Goal: Task Accomplishment & Management: Use online tool/utility

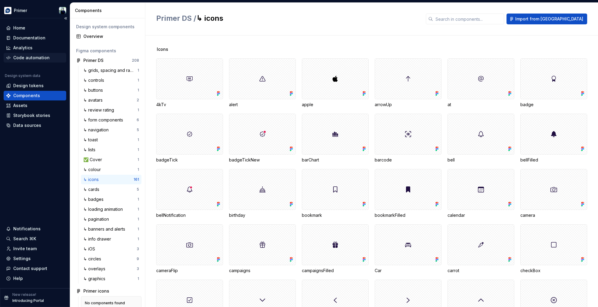
click at [27, 56] on div "Code automation" at bounding box center [31, 58] width 36 height 6
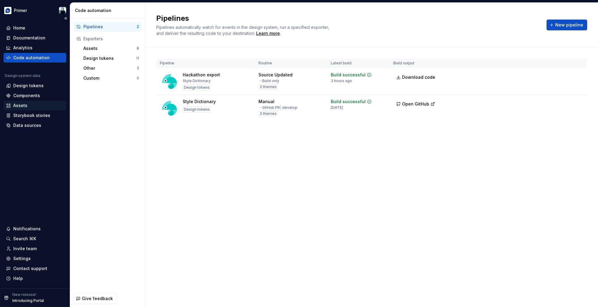
click at [21, 103] on div "Assets" at bounding box center [20, 106] width 14 height 6
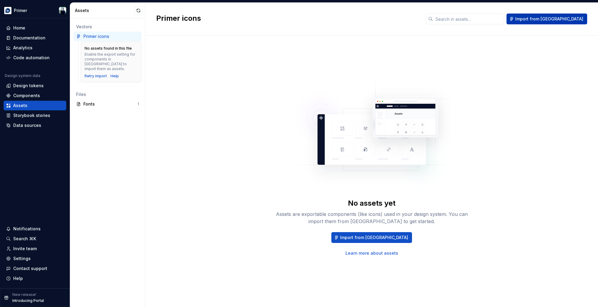
click at [456, 22] on button "Import from [GEOGRAPHIC_DATA]" at bounding box center [546, 19] width 81 height 11
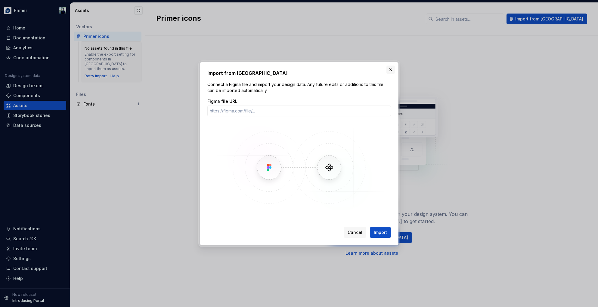
click at [392, 70] on button "button" at bounding box center [390, 70] width 8 height 8
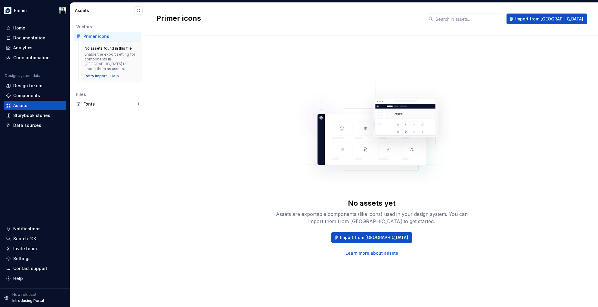
click at [100, 36] on div "Primer icons" at bounding box center [96, 36] width 26 height 6
click at [136, 9] on button "button" at bounding box center [138, 10] width 8 height 8
click at [34, 96] on div "Components" at bounding box center [26, 96] width 27 height 6
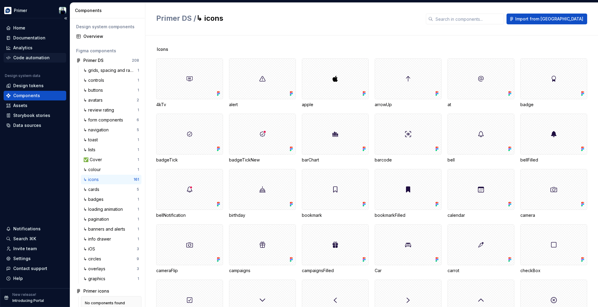
click at [32, 57] on div "Code automation" at bounding box center [31, 58] width 36 height 6
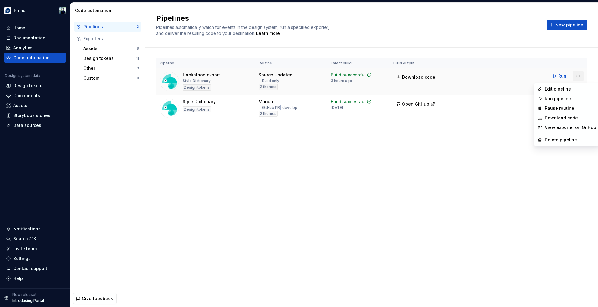
click at [456, 76] on html "Primer Home Documentation Analytics Code automation Design system data Design t…" at bounding box center [299, 153] width 598 height 307
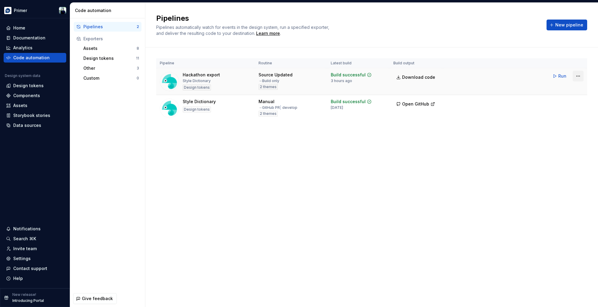
click at [456, 76] on html "Primer Home Documentation Analytics Code automation Design system data Design t…" at bounding box center [299, 153] width 598 height 307
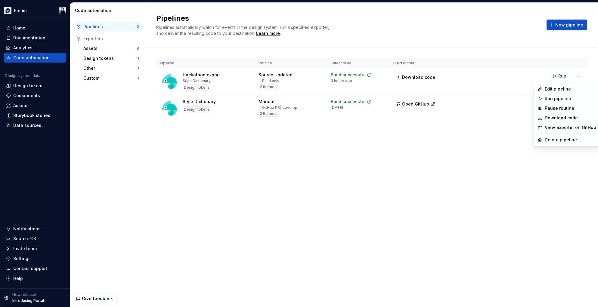
click at [456, 117] on link "Download code" at bounding box center [570, 118] width 51 height 6
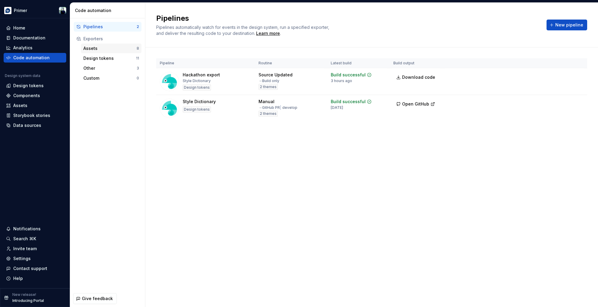
click at [92, 44] on div "Assets 8" at bounding box center [111, 49] width 60 height 10
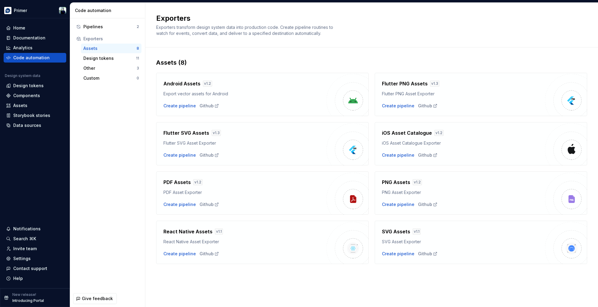
click at [456, 247] on div "SVG Assets v 1.1 SVG Asset Exporter Create pipeline Github" at bounding box center [463, 242] width 163 height 29
click at [426, 253] on div "Github" at bounding box center [428, 254] width 20 height 6
click at [453, 248] on div "SVG Assets v 1.1 SVG Asset Exporter Create pipeline Github" at bounding box center [463, 242] width 163 height 29
click at [109, 27] on div "Pipelines" at bounding box center [109, 27] width 53 height 6
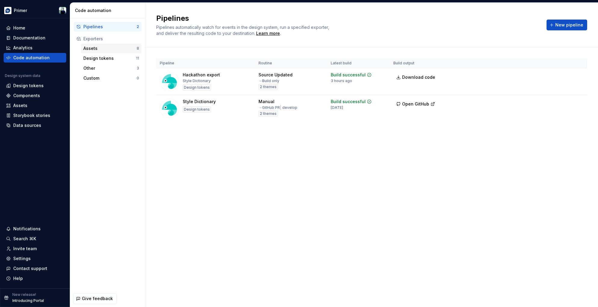
click at [107, 48] on div "Assets" at bounding box center [109, 48] width 53 height 6
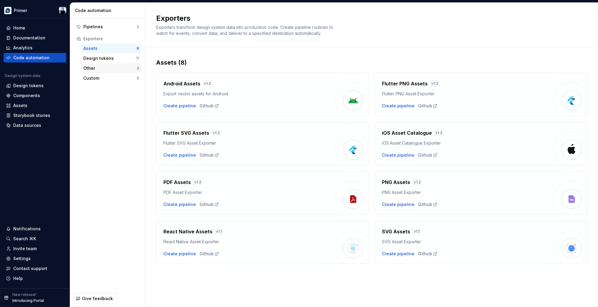
click at [106, 68] on div "Other" at bounding box center [109, 68] width 53 height 6
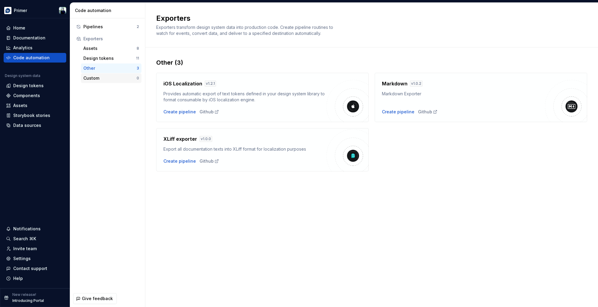
click at [107, 80] on div "Custom" at bounding box center [109, 78] width 53 height 6
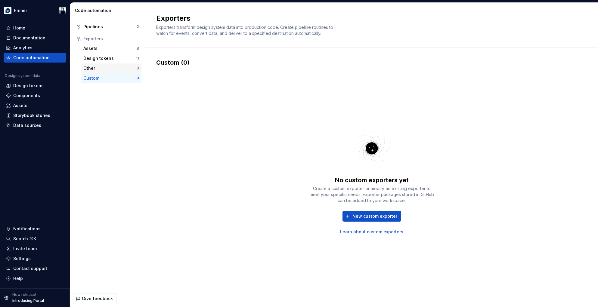
click at [109, 67] on div "Other" at bounding box center [109, 68] width 53 height 6
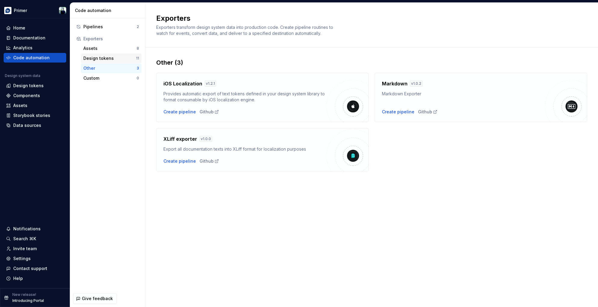
click at [109, 57] on div "Design tokens" at bounding box center [109, 58] width 53 height 6
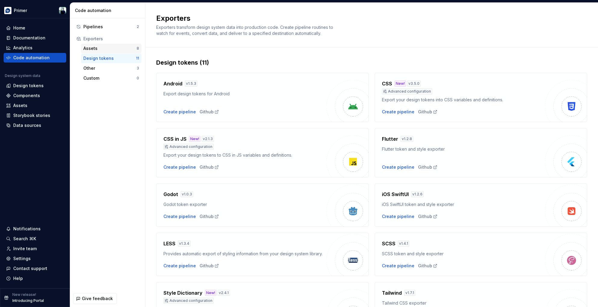
click at [122, 49] on div "Assets" at bounding box center [109, 48] width 53 height 6
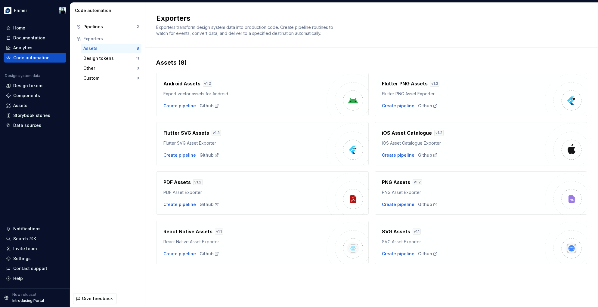
click at [456, 229] on div "SVG Assets v 1.1" at bounding box center [463, 231] width 163 height 7
click at [113, 24] on div "Pipelines" at bounding box center [109, 27] width 53 height 6
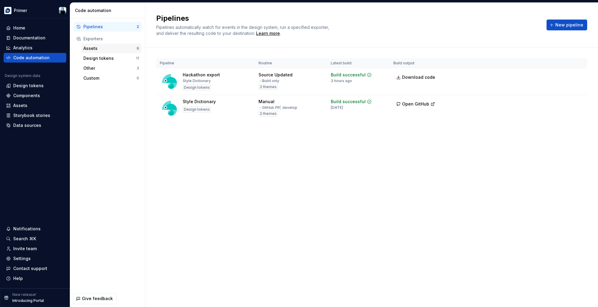
click at [109, 47] on div "Assets" at bounding box center [109, 48] width 53 height 6
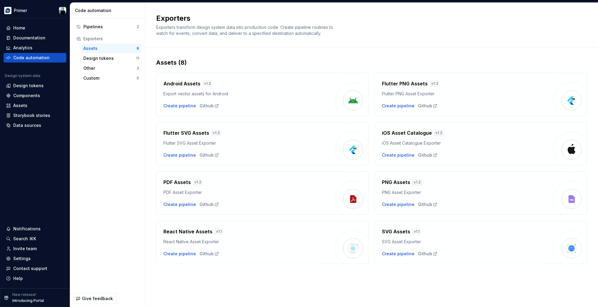
click at [456, 246] on div "SVG Assets v 1.1 SVG Asset Exporter Create pipeline Github" at bounding box center [463, 242] width 163 height 29
click at [397, 254] on div "Create pipeline" at bounding box center [398, 254] width 32 height 6
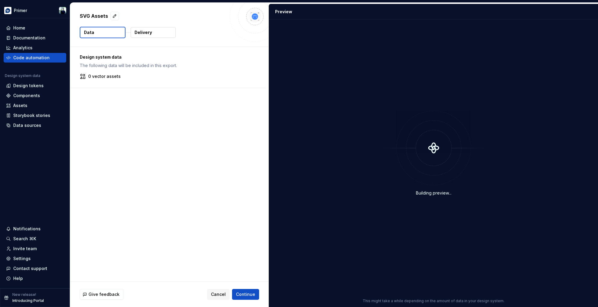
click at [165, 107] on div "Design system data The following data will be included in this export. 0 vector…" at bounding box center [169, 164] width 199 height 235
click at [128, 71] on div "Design system data The following data will be included in this export. 0 vector…" at bounding box center [168, 67] width 196 height 41
click at [96, 78] on p "0 vector assets" at bounding box center [104, 76] width 32 height 6
click at [126, 84] on div "Design system data The following data will be included in this export. 0 vector…" at bounding box center [168, 67] width 196 height 41
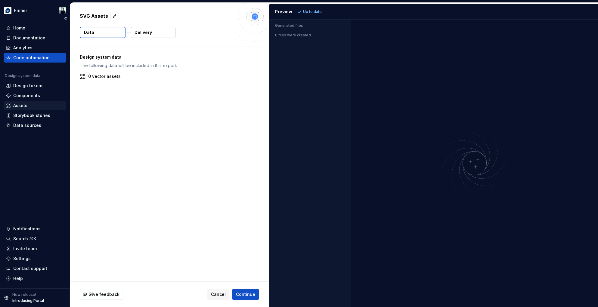
click at [20, 105] on div "Assets" at bounding box center [20, 106] width 14 height 6
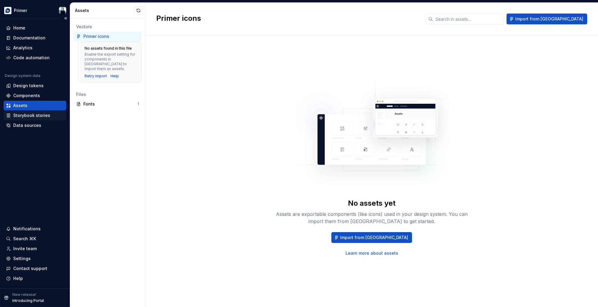
drag, startPoint x: 37, startPoint y: 152, endPoint x: 41, endPoint y: 116, distance: 36.7
click at [37, 152] on div "Home Documentation Analytics Code automation Design system data Design tokens C…" at bounding box center [35, 153] width 70 height 270
click at [31, 127] on div "Data sources" at bounding box center [27, 125] width 28 height 6
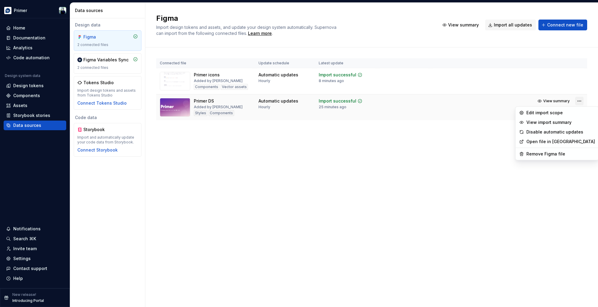
click at [456, 101] on html "Primer Home Documentation Analytics Code automation Design system data Design t…" at bounding box center [299, 153] width 598 height 307
click at [456, 113] on div "Edit import scope" at bounding box center [560, 113] width 69 height 6
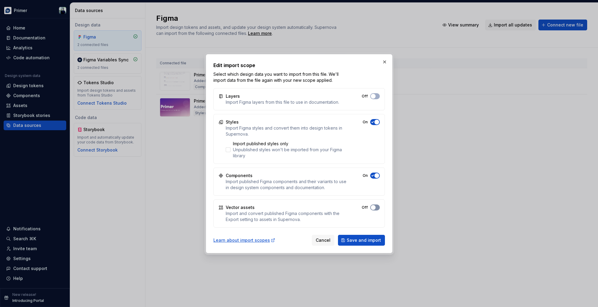
click at [373, 206] on span "button" at bounding box center [373, 207] width 5 height 5
click at [374, 240] on span "Save and import" at bounding box center [364, 240] width 34 height 6
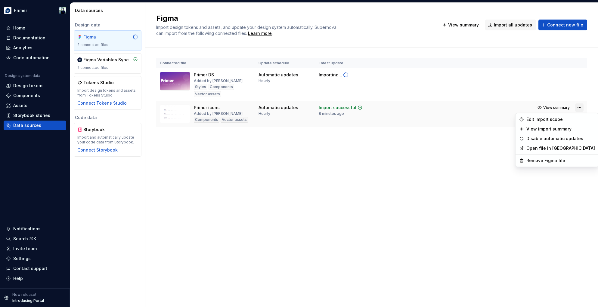
click at [456, 109] on html "Primer Home Documentation Analytics Code automation Design system data Design t…" at bounding box center [299, 153] width 598 height 307
click at [456, 158] on div "Remove Figma file" at bounding box center [560, 161] width 69 height 6
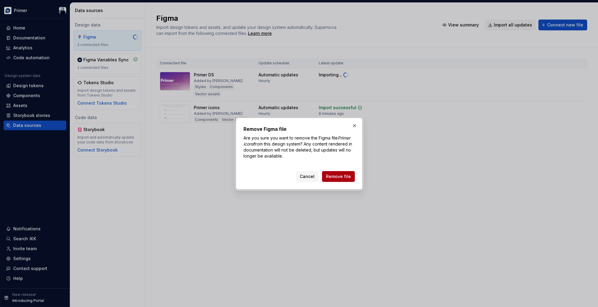
click at [349, 176] on span "Remove file" at bounding box center [338, 177] width 25 height 6
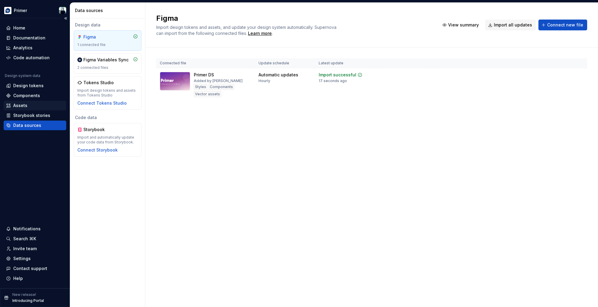
click at [37, 105] on div "Assets" at bounding box center [35, 106] width 58 height 6
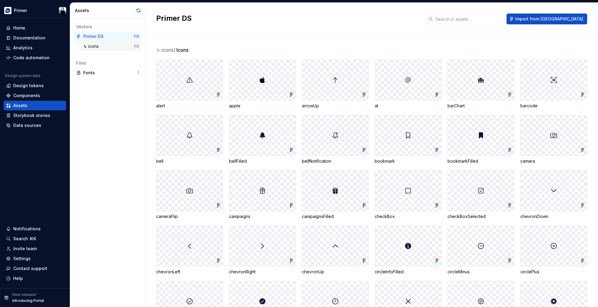
click at [94, 46] on div "↳ icons" at bounding box center [92, 46] width 18 height 6
click at [406, 42] on div "Icons alert apple arrowUp at barChart barcode bell bellFilled bellNotification …" at bounding box center [377, 172] width 442 height 272
click at [101, 36] on div "Primer DS" at bounding box center [93, 36] width 20 height 6
click at [137, 35] on button "button" at bounding box center [136, 36] width 8 height 8
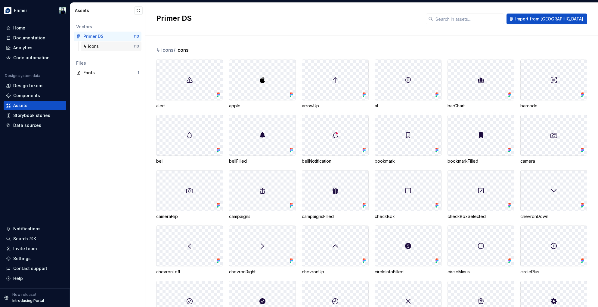
click at [111, 46] on div "↳ icons" at bounding box center [108, 46] width 50 height 6
click at [17, 57] on div "Code automation" at bounding box center [31, 58] width 36 height 6
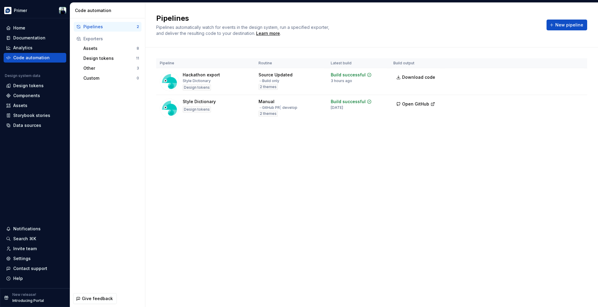
click at [107, 25] on div "Pipelines" at bounding box center [109, 27] width 53 height 6
click at [110, 51] on div "Assets" at bounding box center [109, 48] width 53 height 6
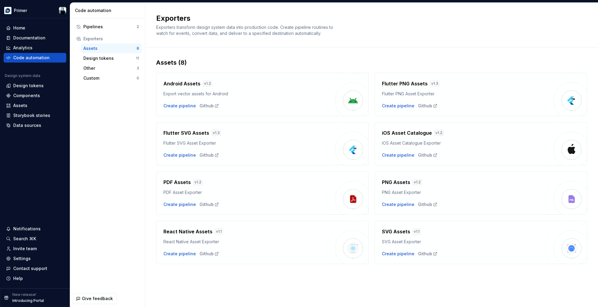
click at [456, 245] on div "SVG Assets v 1.1 SVG Asset Exporter Create pipeline Github" at bounding box center [463, 242] width 163 height 29
click at [398, 253] on div "Create pipeline" at bounding box center [398, 254] width 32 height 6
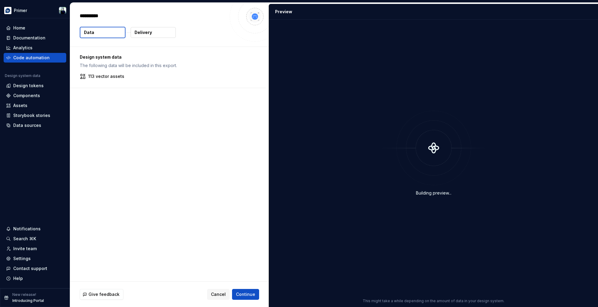
type textarea "*"
type textarea "**"
type textarea "*"
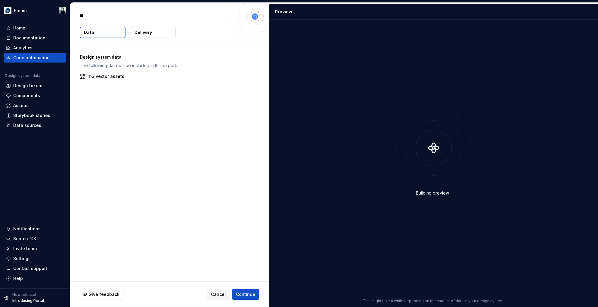
type textarea "***"
type textarea "*"
type textarea "****"
type textarea "*"
type textarea "*****"
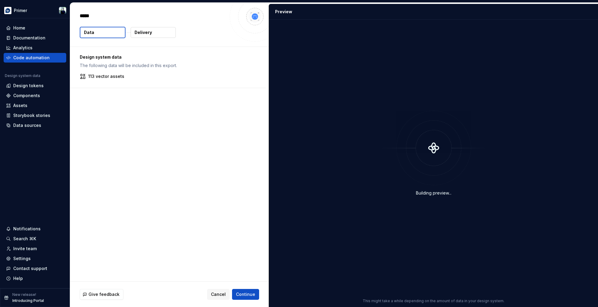
type textarea "*"
type textarea "******"
type textarea "*"
type textarea "******"
type textarea "*"
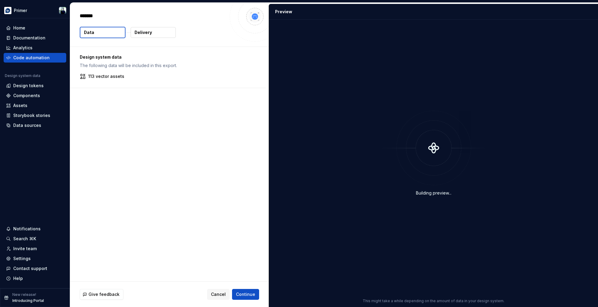
type textarea "********"
type textarea "*"
type textarea "*********"
type textarea "*"
type textarea "**********"
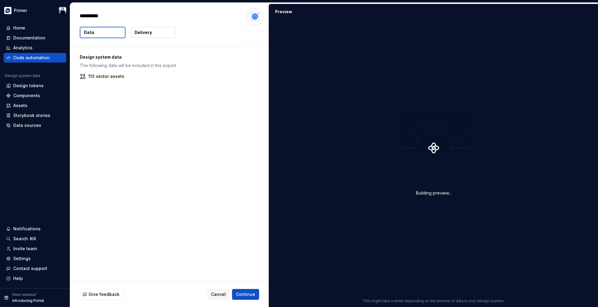
type textarea "*"
type textarea "**********"
type textarea "*"
type textarea "**********"
click at [181, 121] on div "Design system data The following data will be included in this export. 113 vect…" at bounding box center [169, 164] width 199 height 235
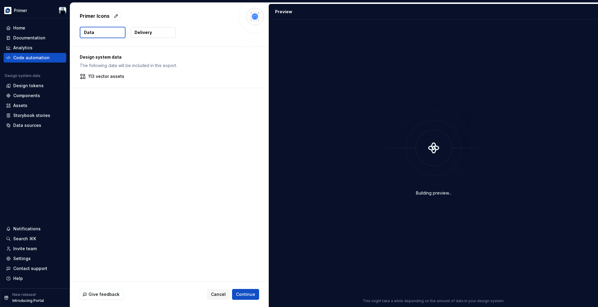
click at [157, 33] on button "Delivery" at bounding box center [153, 32] width 45 height 11
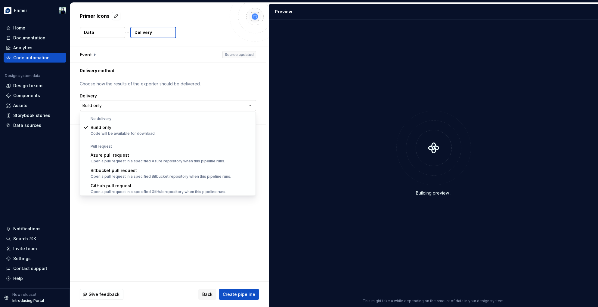
click at [244, 104] on html "**********" at bounding box center [299, 153] width 598 height 307
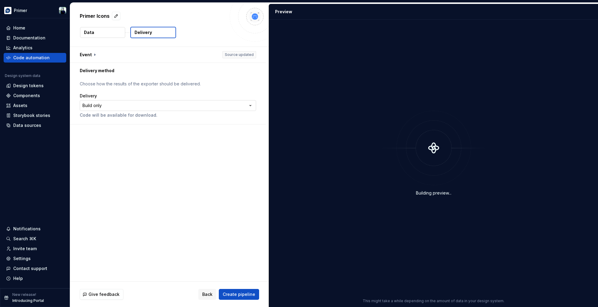
click at [244, 104] on html "**********" at bounding box center [299, 153] width 598 height 307
click at [91, 33] on p "Data" at bounding box center [89, 32] width 10 height 6
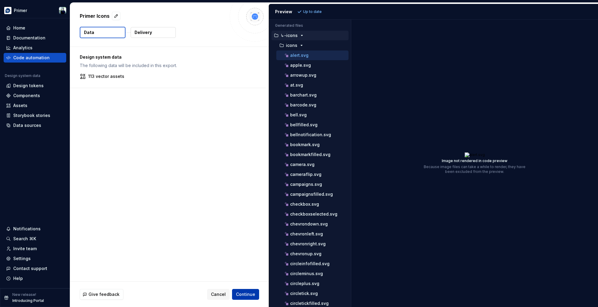
click at [250, 281] on span "Continue" at bounding box center [245, 295] width 19 height 6
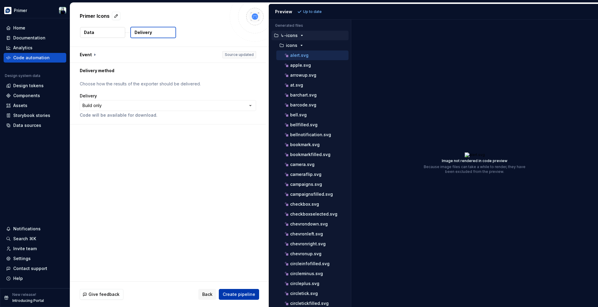
click at [241, 281] on span "Create pipeline" at bounding box center [239, 295] width 32 height 6
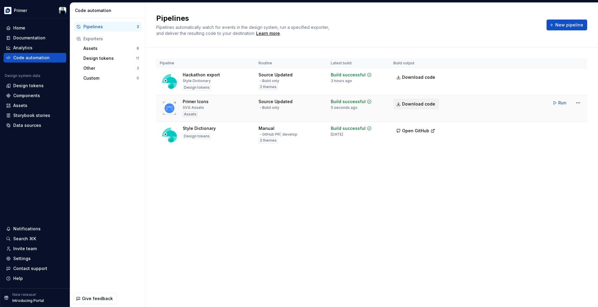
click at [417, 103] on span "Download code" at bounding box center [418, 104] width 33 height 6
click at [456, 104] on html "Primer Home Documentation Analytics Code automation Design system data Design t…" at bounding box center [299, 153] width 598 height 307
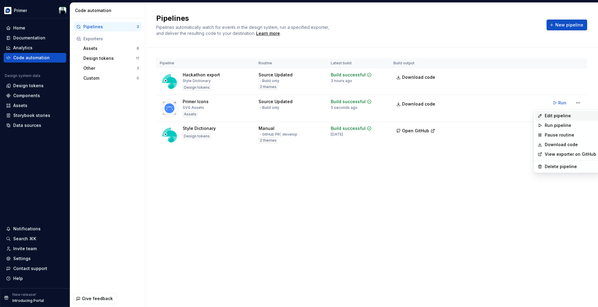
click at [456, 114] on div "Edit pipeline" at bounding box center [570, 116] width 51 height 6
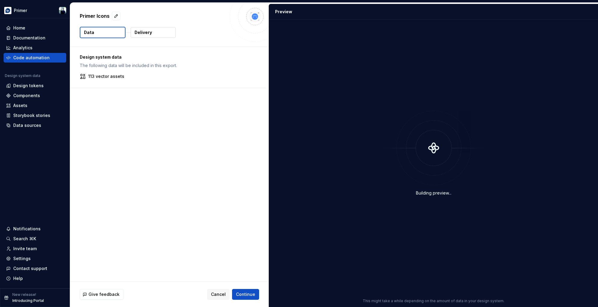
click at [148, 28] on button "Delivery" at bounding box center [153, 32] width 45 height 11
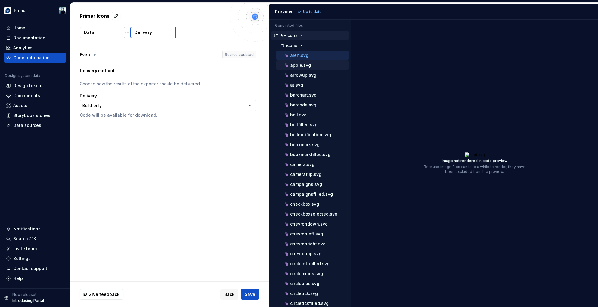
click at [317, 65] on div "apple.svg" at bounding box center [315, 65] width 65 height 6
click at [316, 70] on div "arrowup.svg" at bounding box center [312, 75] width 72 height 10
click at [314, 62] on button "apple.svg" at bounding box center [312, 65] width 72 height 7
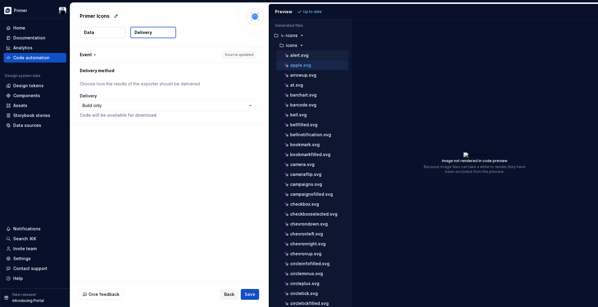
click at [326, 55] on div "alert.svg" at bounding box center [315, 55] width 65 height 6
click at [93, 55] on button "button" at bounding box center [168, 55] width 196 height 16
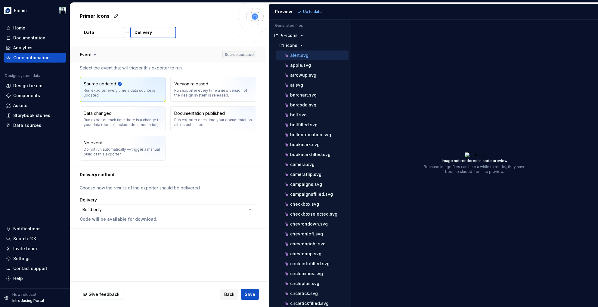
click at [93, 55] on icon at bounding box center [95, 55] width 6 height 6
click at [94, 54] on icon at bounding box center [95, 55] width 6 height 6
click at [87, 54] on button "button" at bounding box center [168, 55] width 196 height 16
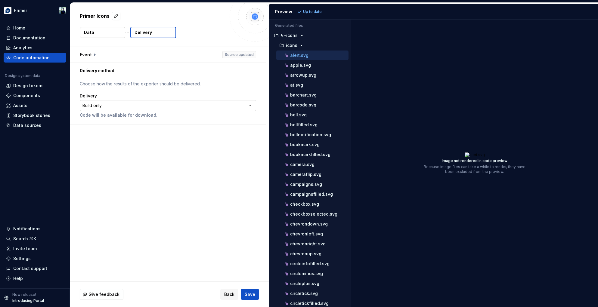
click at [250, 104] on html "**********" at bounding box center [299, 153] width 598 height 307
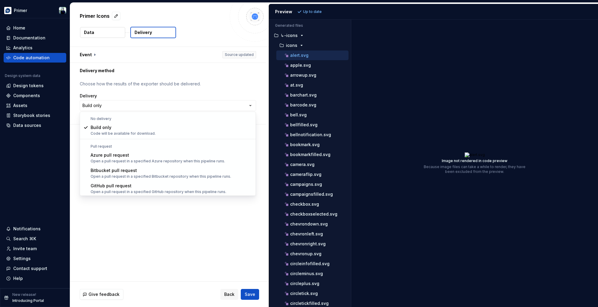
click at [219, 31] on html "**********" at bounding box center [299, 153] width 598 height 307
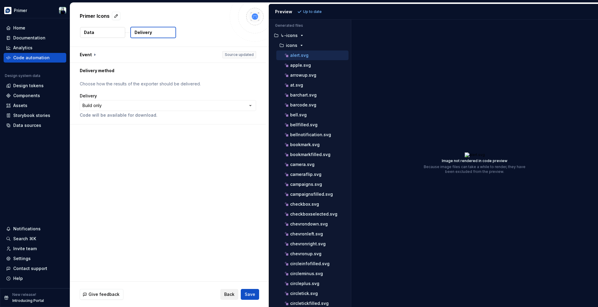
click at [228, 281] on span "Back" at bounding box center [229, 295] width 10 height 6
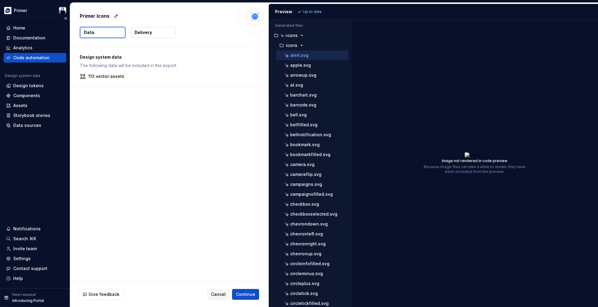
click at [42, 58] on div "Code automation" at bounding box center [31, 58] width 36 height 6
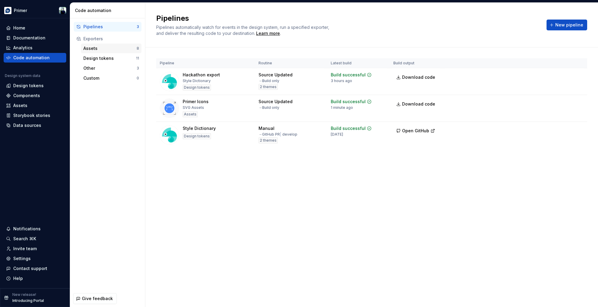
click at [121, 49] on div "Assets" at bounding box center [109, 48] width 53 height 6
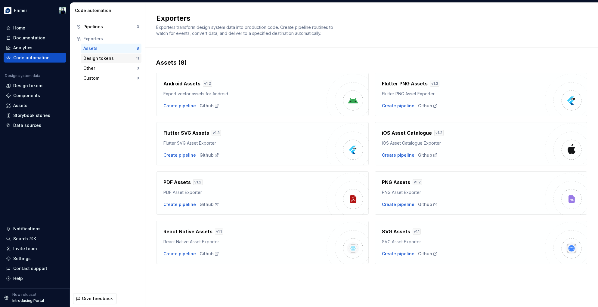
click at [103, 59] on div "Design tokens" at bounding box center [109, 58] width 53 height 6
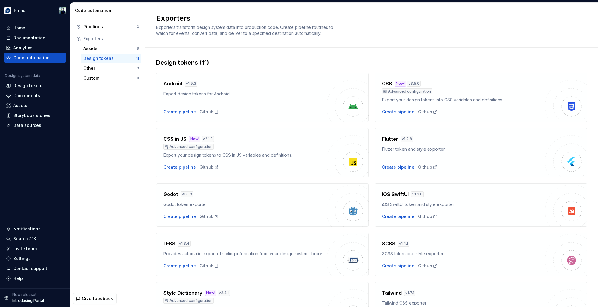
scroll to position [103, 0]
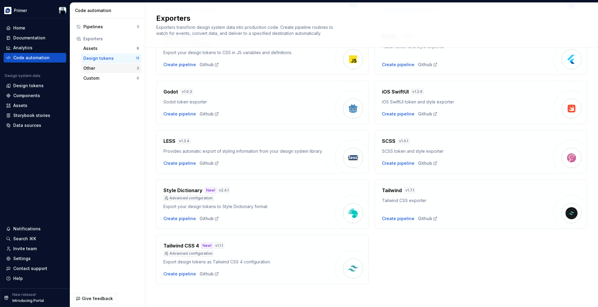
click at [103, 71] on div "Other" at bounding box center [109, 68] width 53 height 6
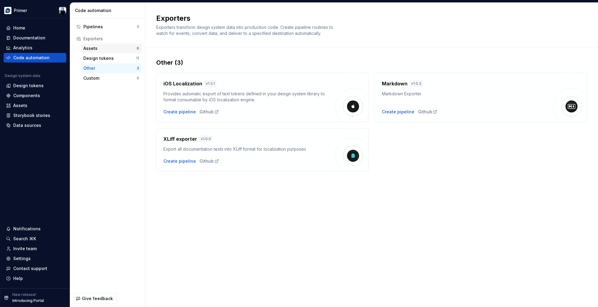
click at [105, 50] on div "Assets" at bounding box center [109, 48] width 53 height 6
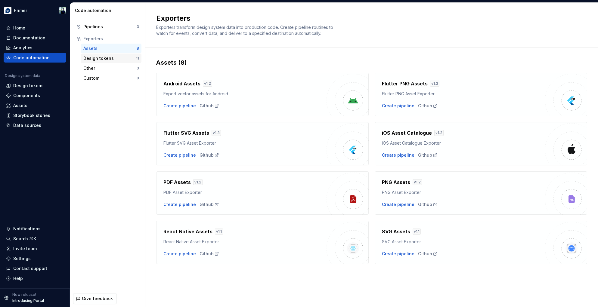
click at [107, 57] on div "Design tokens" at bounding box center [109, 58] width 53 height 6
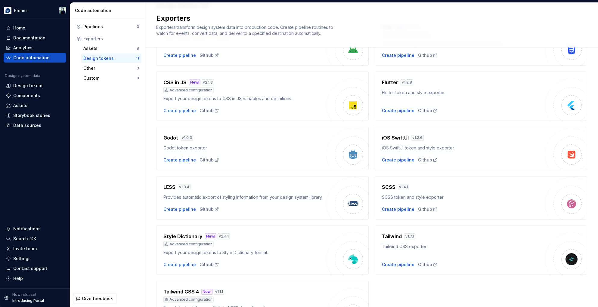
scroll to position [103, 0]
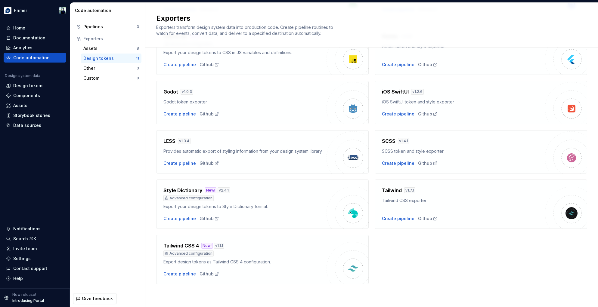
click at [278, 196] on div "Advanced configuration" at bounding box center [244, 198] width 163 height 6
click at [186, 221] on div "Create pipeline" at bounding box center [179, 219] width 32 height 6
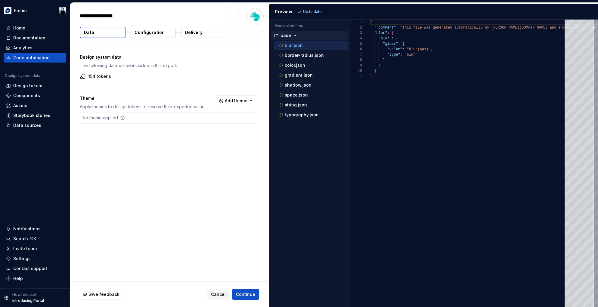
click at [106, 76] on p "154 tokens" at bounding box center [99, 76] width 23 height 6
click at [141, 36] on button "Configuration" at bounding box center [153, 32] width 45 height 11
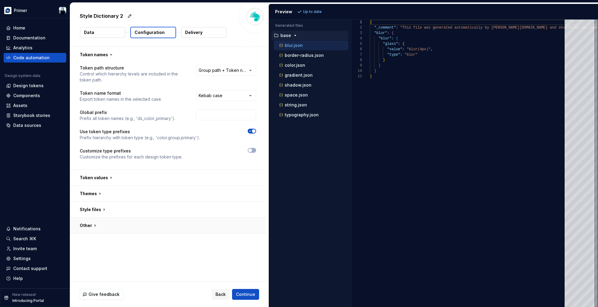
click at [94, 226] on button "button" at bounding box center [168, 226] width 196 height 16
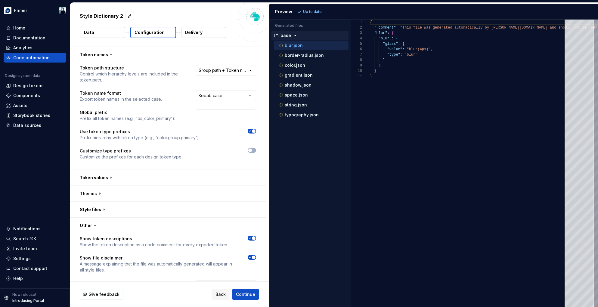
click at [94, 225] on icon at bounding box center [95, 225] width 2 height 1
click at [99, 209] on button "button" at bounding box center [168, 210] width 196 height 16
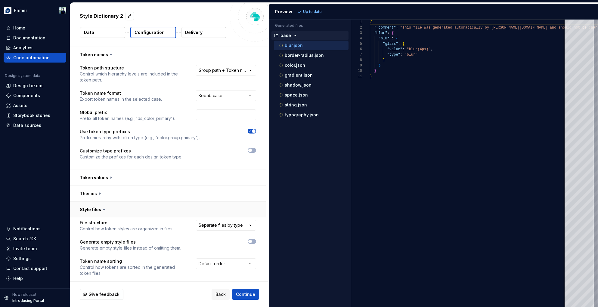
click at [99, 209] on button "button" at bounding box center [168, 210] width 196 height 16
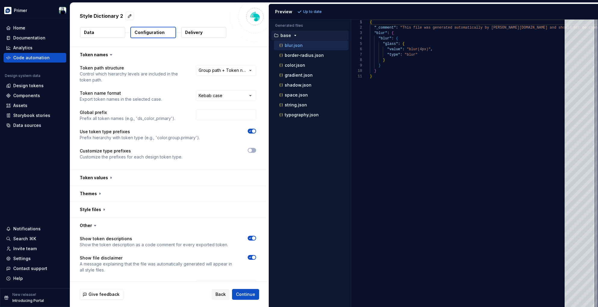
click at [102, 32] on button "Data" at bounding box center [102, 32] width 45 height 11
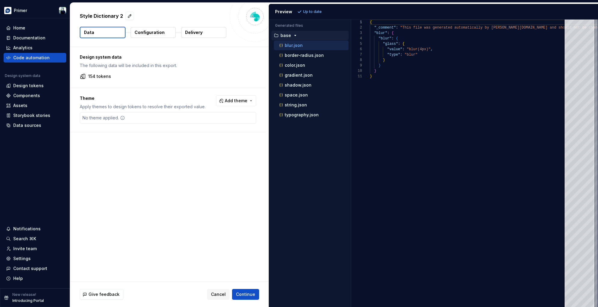
click at [83, 76] on icon at bounding box center [83, 76] width 6 height 6
click at [94, 76] on p "154 tokens" at bounding box center [99, 76] width 23 height 6
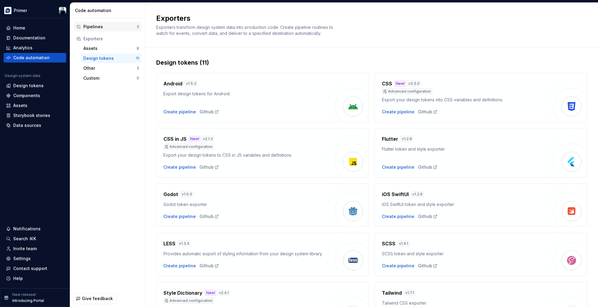
click at [111, 24] on div "Pipelines" at bounding box center [109, 27] width 53 height 6
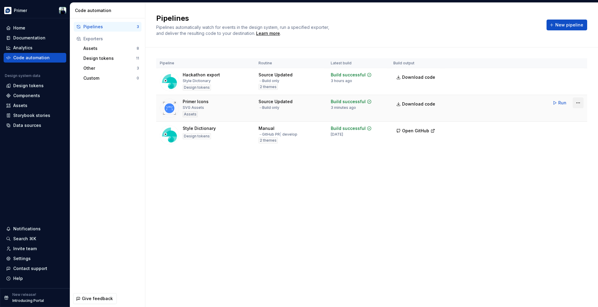
click at [456, 102] on html "Primer Home Documentation Analytics Code automation Design system data Design t…" at bounding box center [299, 153] width 598 height 307
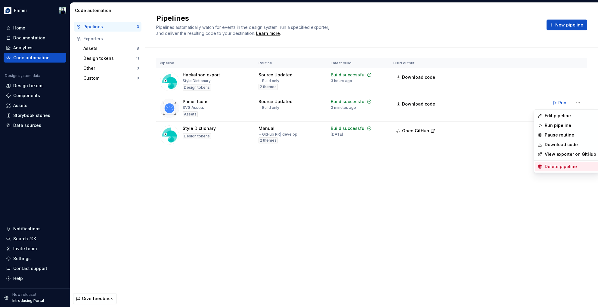
click at [456, 167] on div "Delete pipeline" at bounding box center [570, 167] width 51 height 6
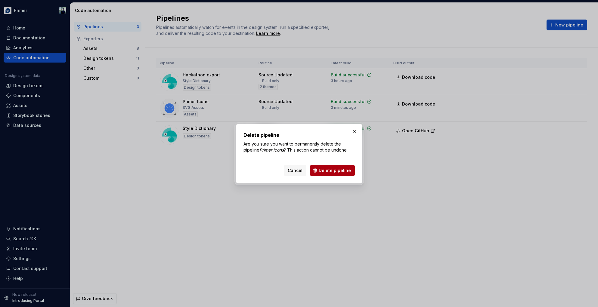
click at [339, 173] on span "Delete pipeline" at bounding box center [335, 171] width 32 height 6
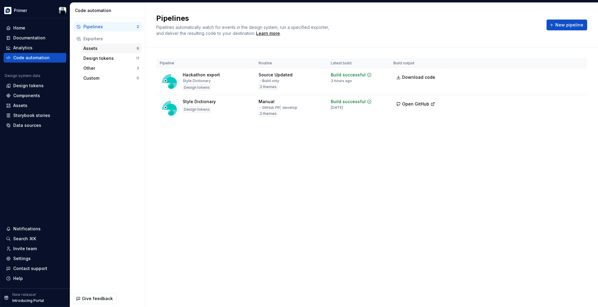
click at [117, 50] on div "Assets" at bounding box center [109, 48] width 53 height 6
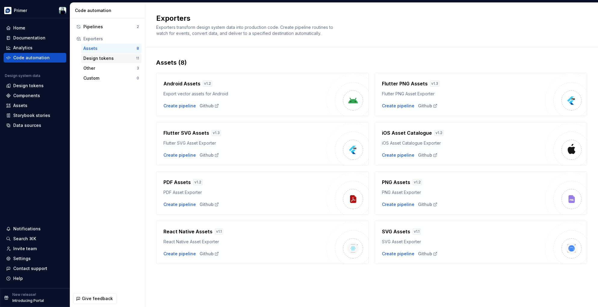
click at [115, 56] on div "Design tokens" at bounding box center [109, 58] width 53 height 6
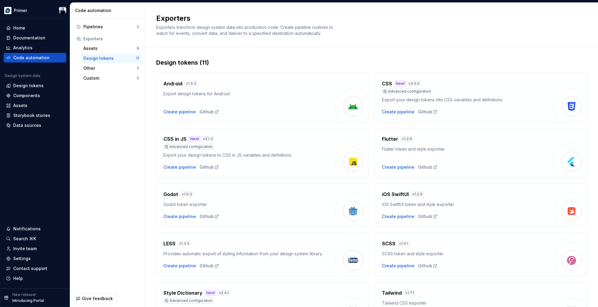
scroll to position [103, 0]
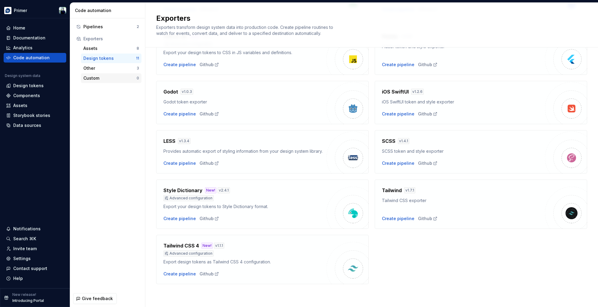
click at [115, 79] on div "Custom" at bounding box center [109, 78] width 53 height 6
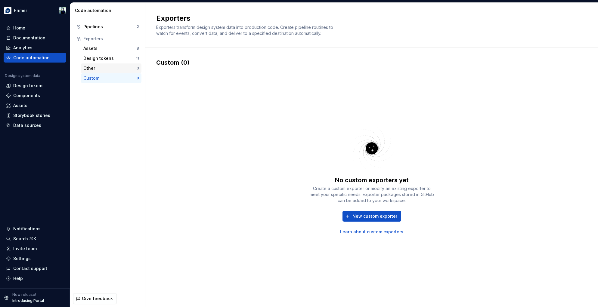
click at [104, 67] on div "Other" at bounding box center [109, 68] width 53 height 6
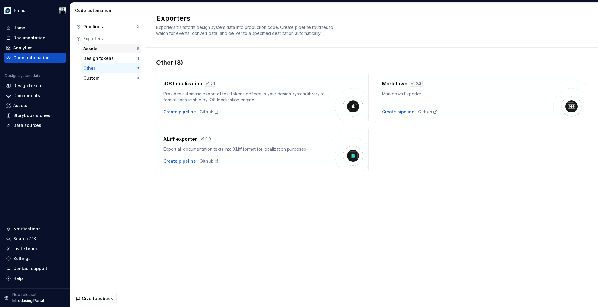
click at [106, 49] on div "Assets" at bounding box center [109, 48] width 53 height 6
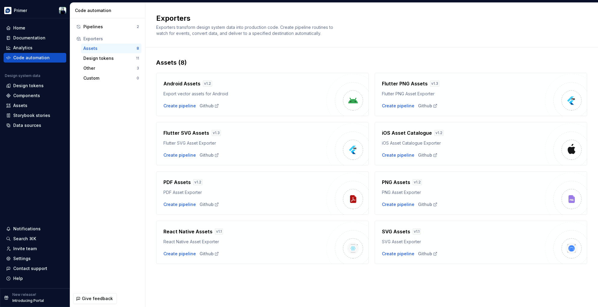
click at [180, 257] on div "React Native Assets v 1.1 React Native Asset Exporter Create pipeline Github" at bounding box center [262, 242] width 212 height 43
click at [183, 255] on div "Create pipeline" at bounding box center [179, 254] width 32 height 6
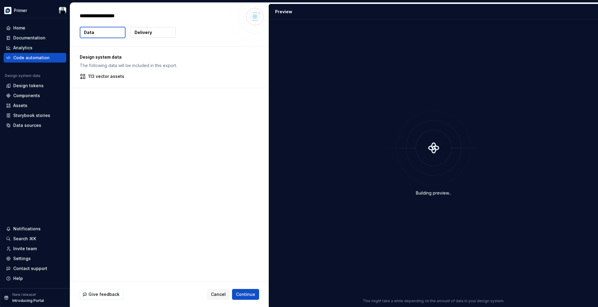
type textarea "*"
type textarea "**"
type textarea "*"
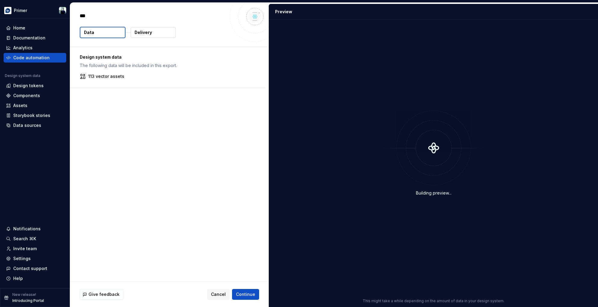
type textarea "****"
type textarea "*"
type textarea "*****"
type textarea "*"
type textarea "******"
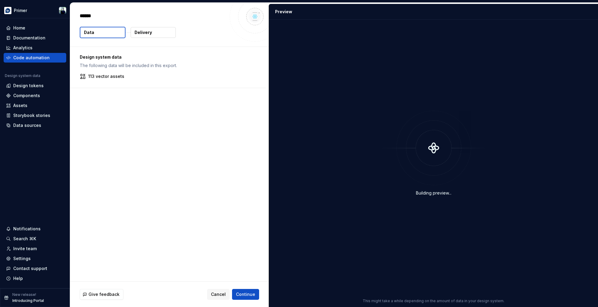
type textarea "*"
type textarea "******"
type textarea "*"
type textarea "********"
type textarea "*"
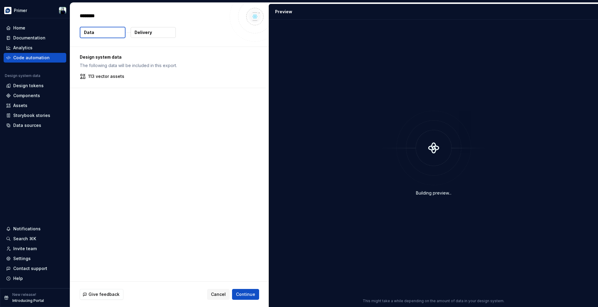
type textarea "*********"
type textarea "*"
type textarea "**********"
type textarea "*"
type textarea "**********"
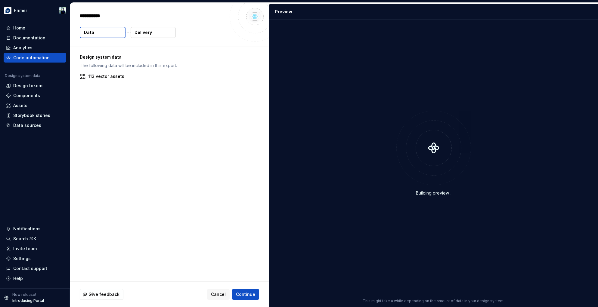
type textarea "*"
type textarea "**********"
type textarea "*"
type textarea "**********"
type textarea "*"
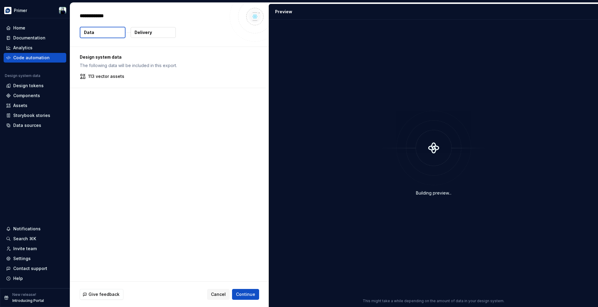
type textarea "**********"
type textarea "*"
type textarea "**********"
type textarea "*"
type textarea "**********"
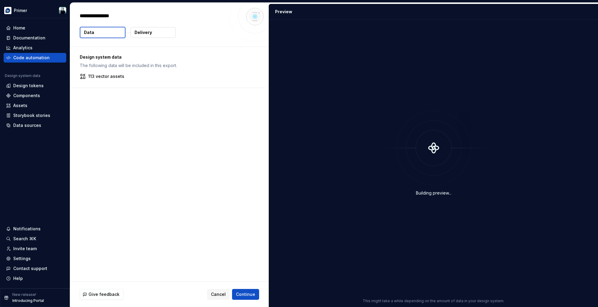
type textarea "*"
type textarea "**********"
type textarea "*"
type textarea "**********"
type textarea "*"
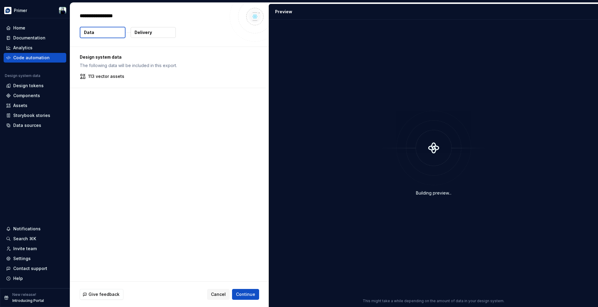
type textarea "**********"
type textarea "*"
type textarea "**********"
type textarea "*"
type textarea "**********"
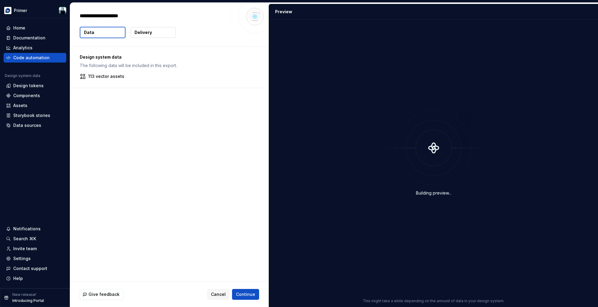
type textarea "*"
type textarea "**********"
type textarea "*"
type textarea "**********"
type textarea "*"
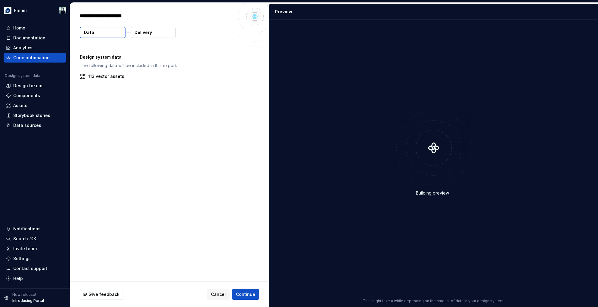
type textarea "**********"
type textarea "*"
type textarea "**********"
type textarea "*"
type textarea "**********"
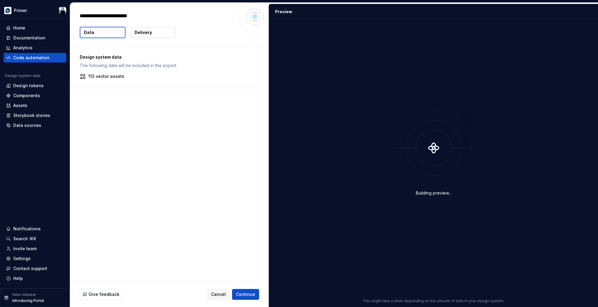
type textarea "*"
type textarea "**********"
click at [115, 78] on p "113 vector assets" at bounding box center [106, 76] width 36 height 6
click at [160, 30] on button "Delivery" at bounding box center [153, 32] width 45 height 11
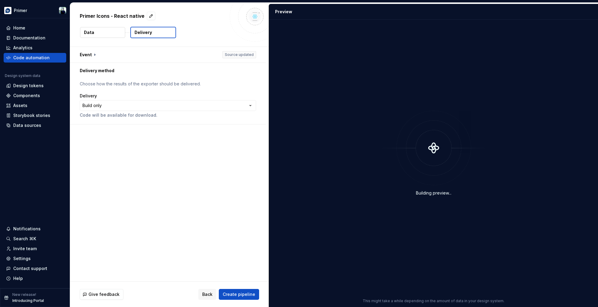
click at [108, 33] on button "Data" at bounding box center [102, 32] width 45 height 11
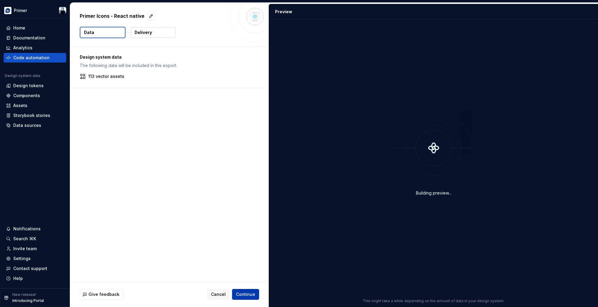
click at [245, 281] on span "Continue" at bounding box center [245, 295] width 19 height 6
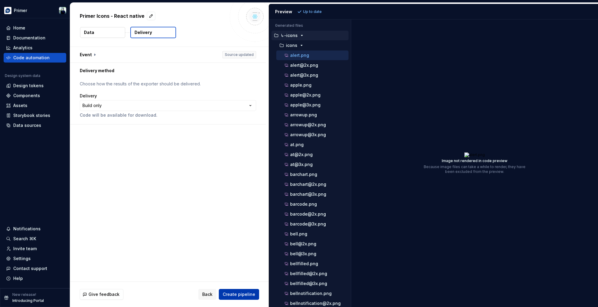
click at [246, 281] on span "Create pipeline" at bounding box center [239, 295] width 32 height 6
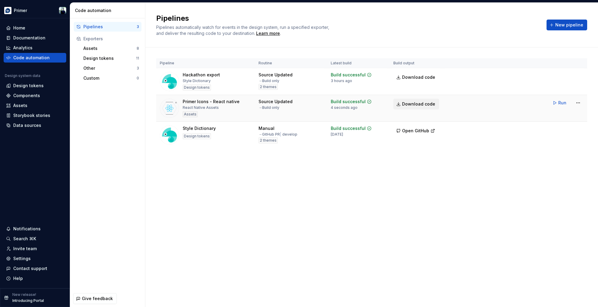
click at [422, 102] on span "Download code" at bounding box center [418, 104] width 33 height 6
click at [104, 78] on div "Custom" at bounding box center [109, 78] width 53 height 6
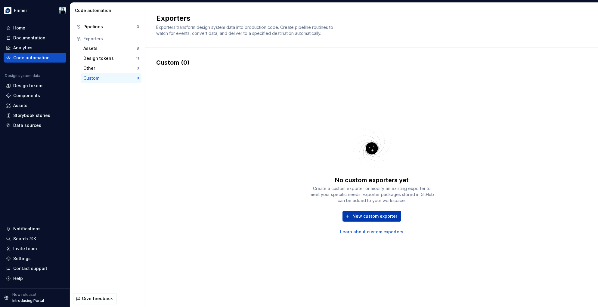
click at [382, 214] on span "New custom exporter" at bounding box center [374, 216] width 45 height 6
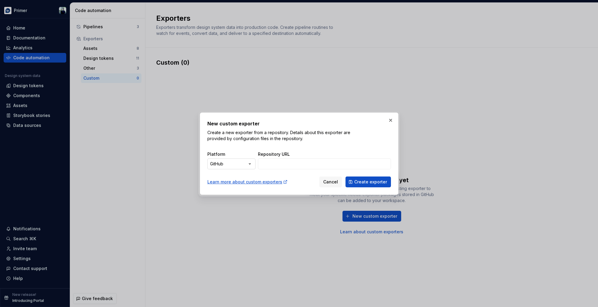
click at [249, 163] on div "New custom exporter Create a new exporter from a repository. Details about this…" at bounding box center [299, 153] width 598 height 307
click at [332, 182] on span "Cancel" at bounding box center [330, 182] width 15 height 6
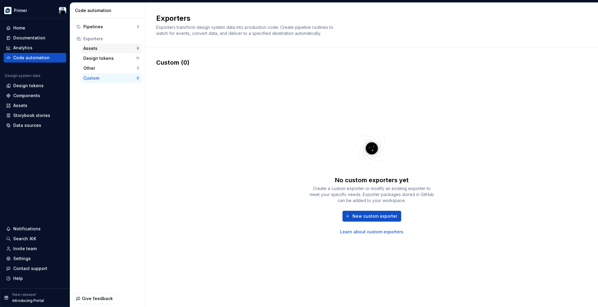
click at [107, 46] on div "Assets" at bounding box center [109, 48] width 53 height 6
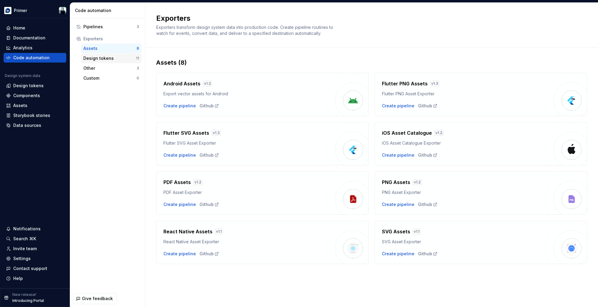
click at [110, 58] on div "Design tokens" at bounding box center [109, 58] width 53 height 6
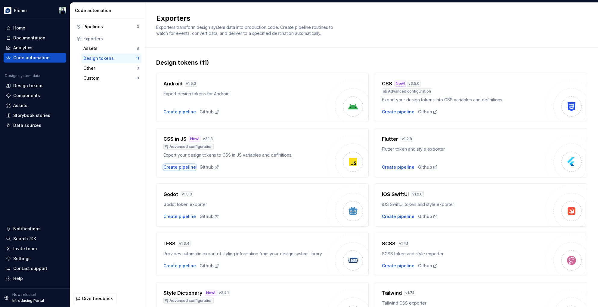
click at [174, 166] on div "Create pipeline" at bounding box center [179, 167] width 32 height 6
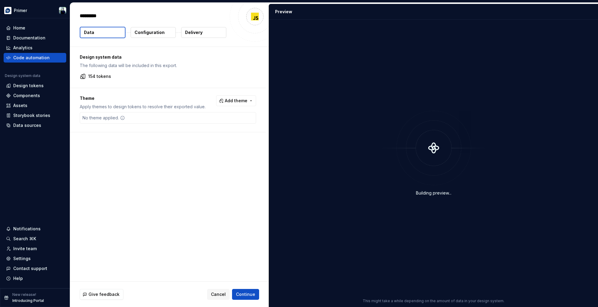
click at [100, 77] on p "154 tokens" at bounding box center [99, 76] width 23 height 6
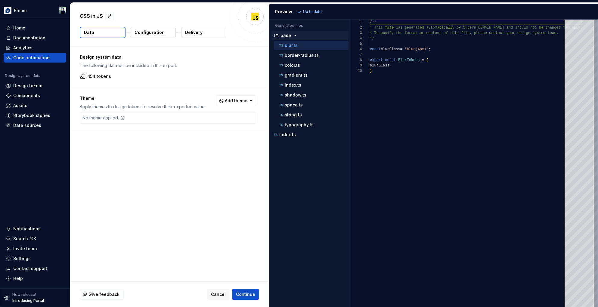
click at [100, 77] on p "154 tokens" at bounding box center [99, 76] width 23 height 6
click at [162, 36] on button "Configuration" at bounding box center [153, 32] width 45 height 11
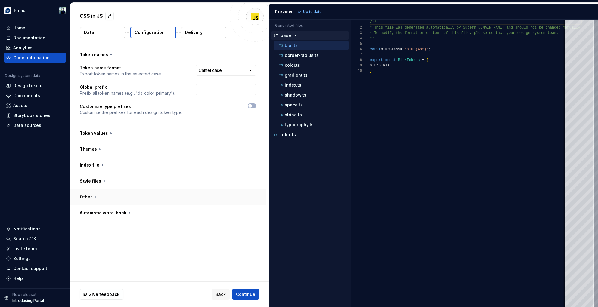
click at [97, 196] on button "button" at bounding box center [168, 197] width 196 height 16
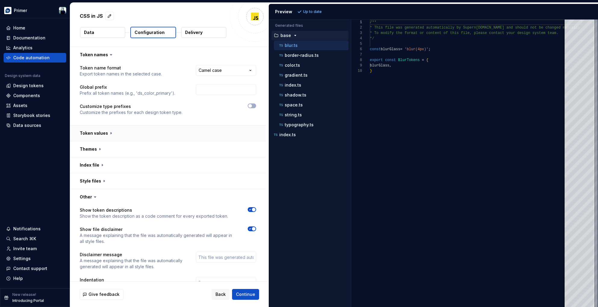
click at [108, 132] on button "button" at bounding box center [168, 133] width 196 height 16
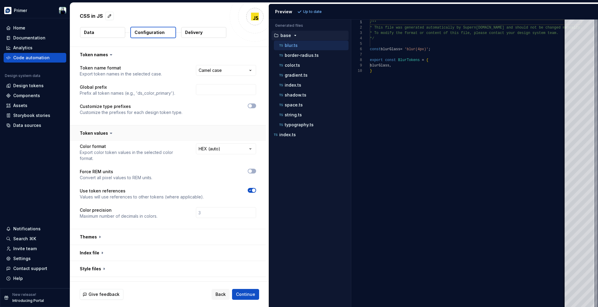
click at [108, 132] on icon at bounding box center [111, 133] width 6 height 6
click at [111, 32] on button "Data" at bounding box center [102, 32] width 45 height 11
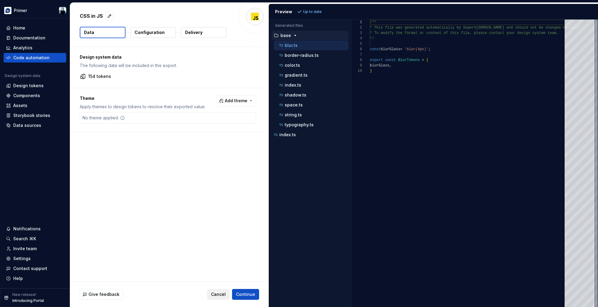
click at [221, 281] on span "Cancel" at bounding box center [218, 295] width 15 height 6
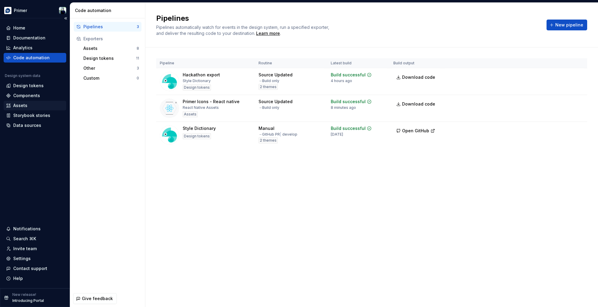
click at [45, 106] on div "Assets" at bounding box center [35, 106] width 58 height 6
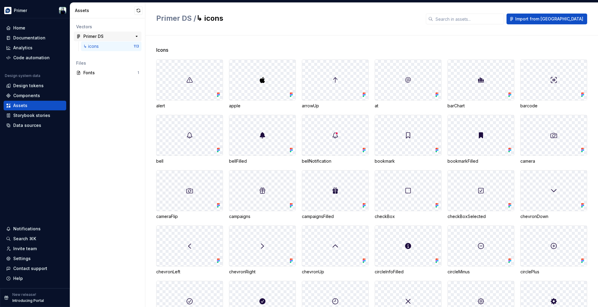
click at [97, 36] on div "Primer DS" at bounding box center [93, 36] width 20 height 6
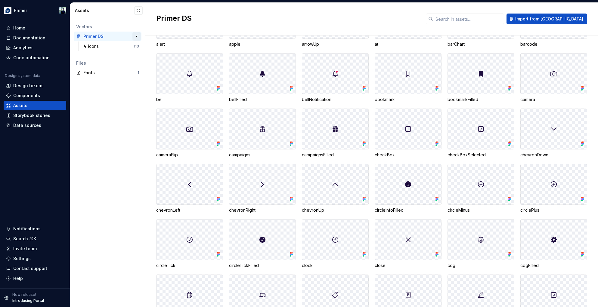
click at [138, 36] on button "button" at bounding box center [136, 36] width 8 height 8
click at [93, 44] on div "↳ icons" at bounding box center [92, 46] width 18 height 6
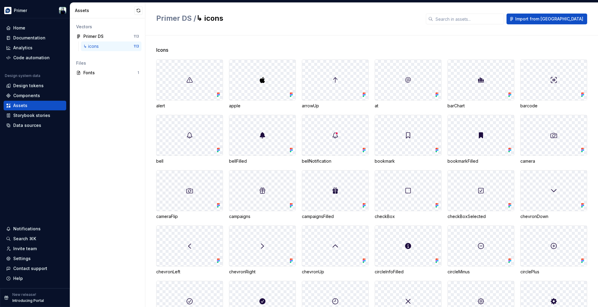
click at [202, 68] on div at bounding box center [189, 80] width 66 height 40
click at [189, 83] on img at bounding box center [189, 79] width 7 height 7
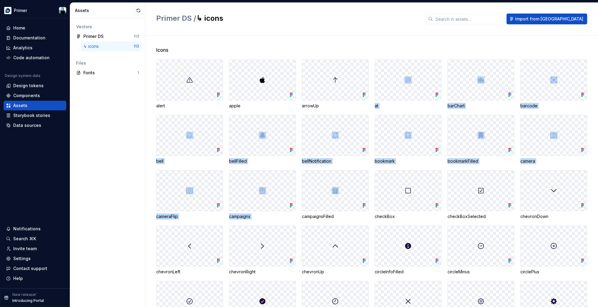
drag, startPoint x: 387, startPoint y: 82, endPoint x: 301, endPoint y: 191, distance: 138.6
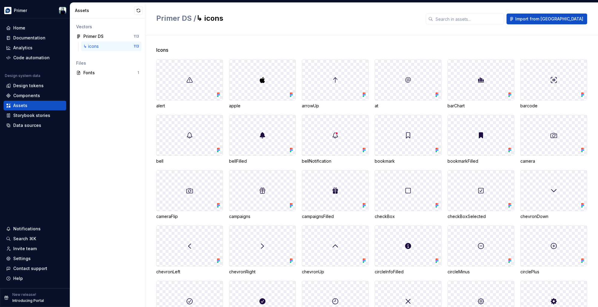
click at [113, 135] on div "Vectors Primer DS 113 ↳ icons 113 Files Fonts 1" at bounding box center [107, 162] width 75 height 289
click at [42, 87] on div "Design tokens" at bounding box center [35, 86] width 58 height 6
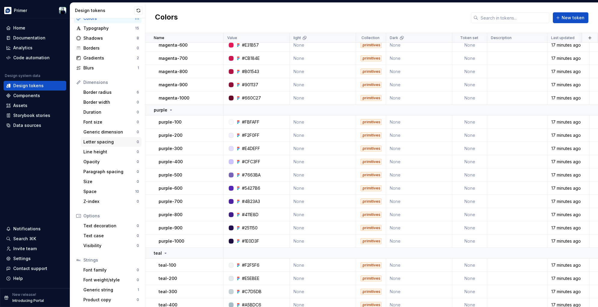
scroll to position [22, 0]
click at [37, 96] on div "Components" at bounding box center [26, 96] width 27 height 6
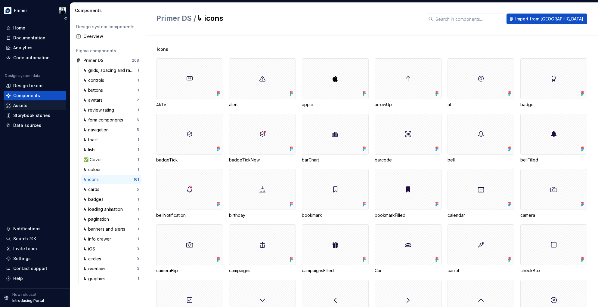
click at [41, 109] on div "Assets" at bounding box center [35, 106] width 63 height 10
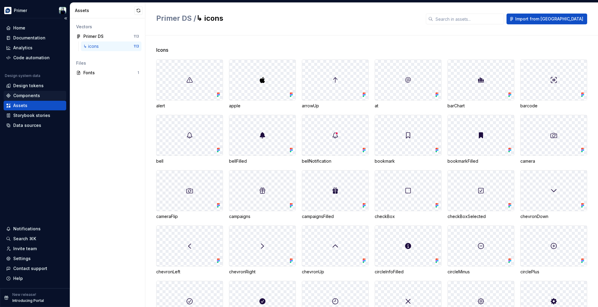
click at [26, 95] on div "Components" at bounding box center [26, 96] width 27 height 6
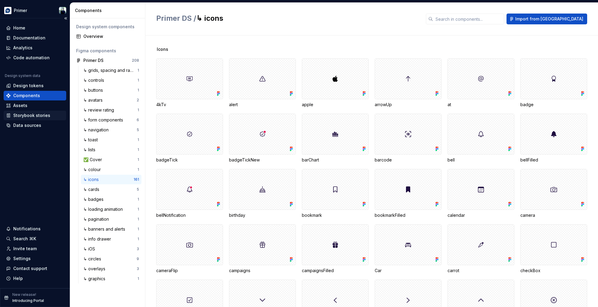
click at [32, 116] on div "Storybook stories" at bounding box center [31, 116] width 37 height 6
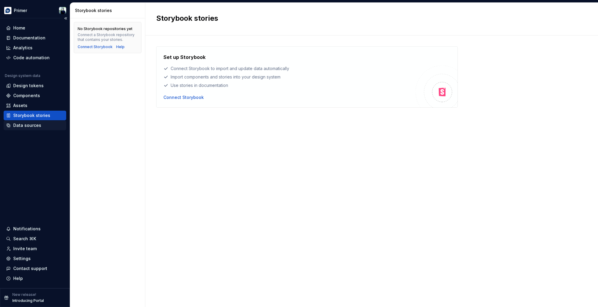
click at [25, 126] on div "Data sources" at bounding box center [27, 125] width 28 height 6
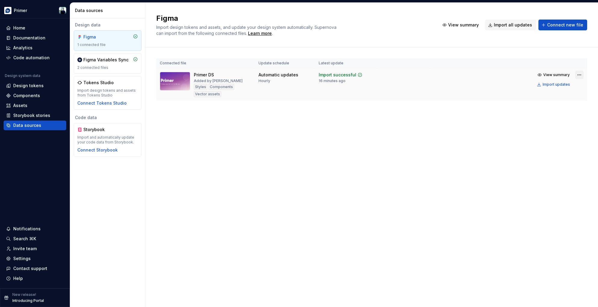
click at [456, 73] on html "Primer Home Documentation Analytics Code automation Design system data Design t…" at bounding box center [299, 153] width 598 height 307
click at [279, 147] on html "Primer Home Documentation Analytics Code automation Design system data Design t…" at bounding box center [299, 153] width 598 height 307
click at [103, 63] on div "Figma Variables Sync" at bounding box center [105, 60] width 45 height 6
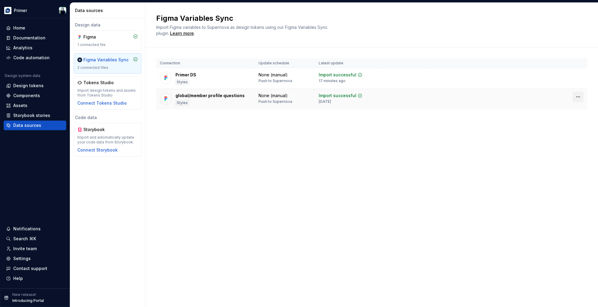
click at [456, 97] on html "Primer Home Documentation Analytics Code automation Design system data Design t…" at bounding box center [299, 153] width 598 height 307
click at [456, 111] on div "Disconnect plugin" at bounding box center [574, 110] width 39 height 6
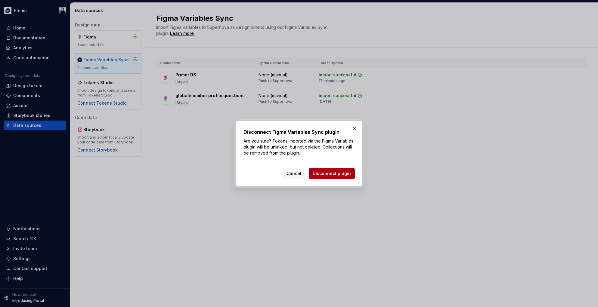
click at [342, 174] on span "Disconnect plugin" at bounding box center [332, 174] width 38 height 6
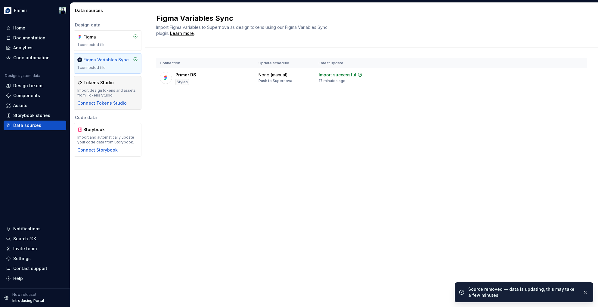
click at [122, 92] on div "Import design tokens and assets from Tokens Studio" at bounding box center [107, 93] width 60 height 10
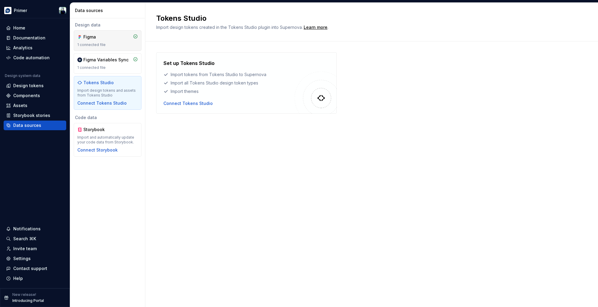
click at [102, 44] on div "1 connected file" at bounding box center [107, 44] width 60 height 5
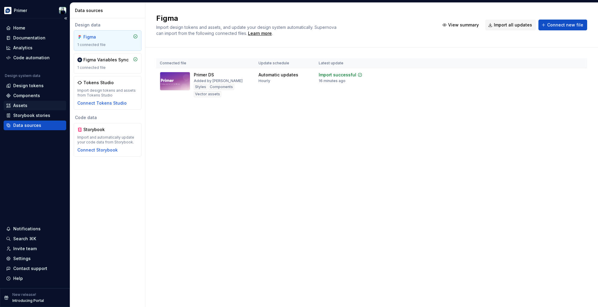
click at [23, 107] on div "Assets" at bounding box center [20, 106] width 14 height 6
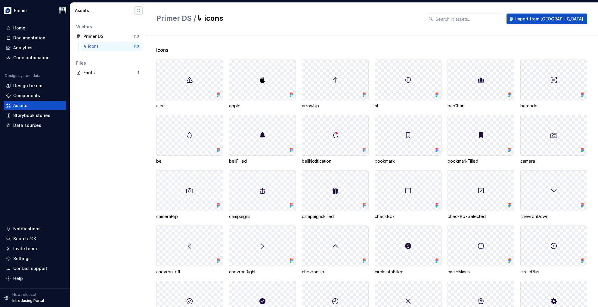
click at [138, 9] on button "button" at bounding box center [138, 10] width 8 height 8
click at [35, 94] on div "Components" at bounding box center [26, 96] width 27 height 6
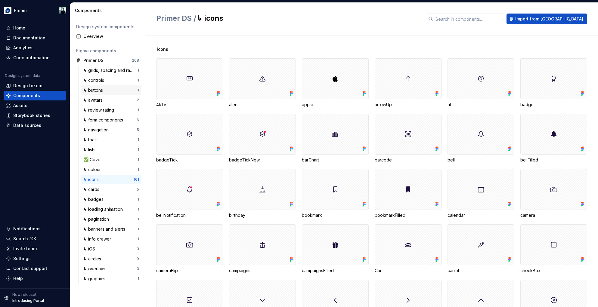
click at [109, 87] on div "↳ buttons" at bounding box center [110, 90] width 54 height 6
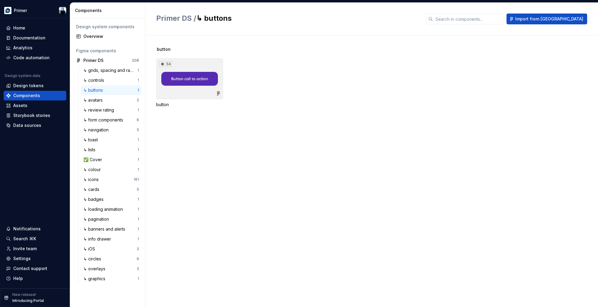
click at [177, 94] on div "54" at bounding box center [189, 78] width 67 height 41
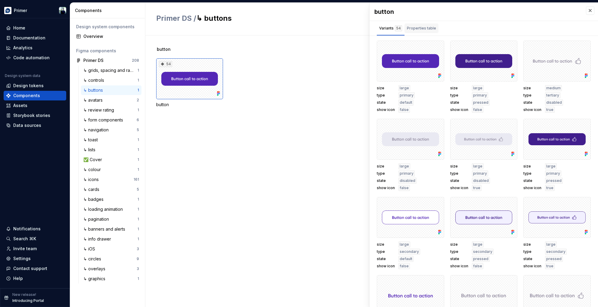
click at [415, 27] on div "Properties table" at bounding box center [421, 28] width 29 height 6
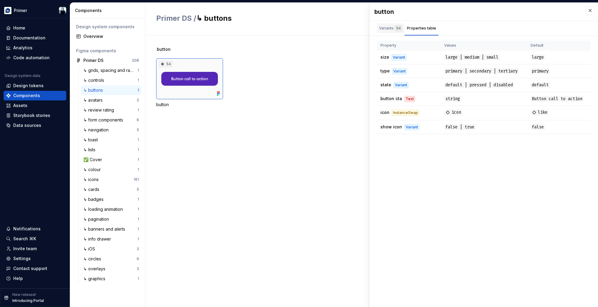
click at [390, 29] on div "Variants 54" at bounding box center [390, 28] width 23 height 6
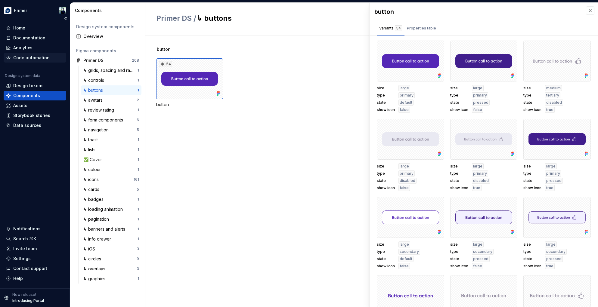
click at [30, 59] on div "Code automation" at bounding box center [31, 58] width 36 height 6
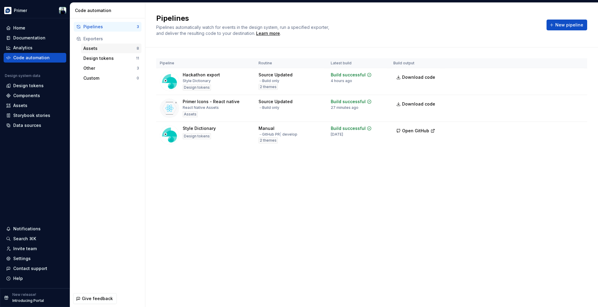
click at [120, 49] on div "Assets" at bounding box center [109, 48] width 53 height 6
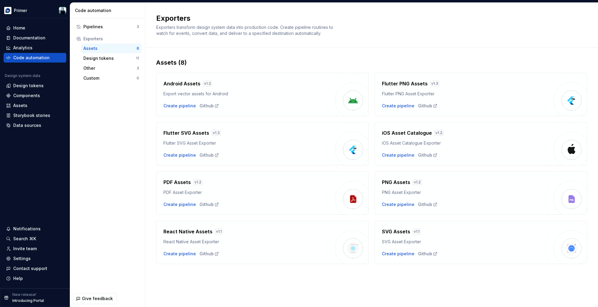
click at [288, 241] on div "React Native Asset Exporter" at bounding box center [244, 242] width 163 height 6
click at [178, 254] on div "Create pipeline" at bounding box center [179, 254] width 32 height 6
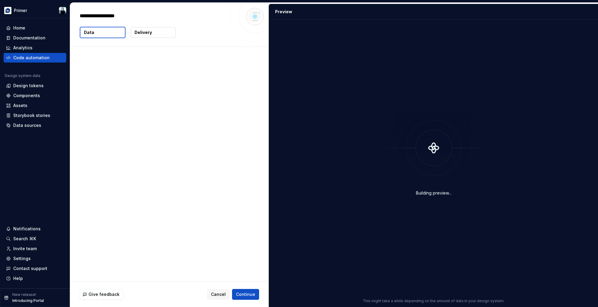
type textarea "*"
click at [101, 78] on p "113 vector assets" at bounding box center [106, 76] width 36 height 6
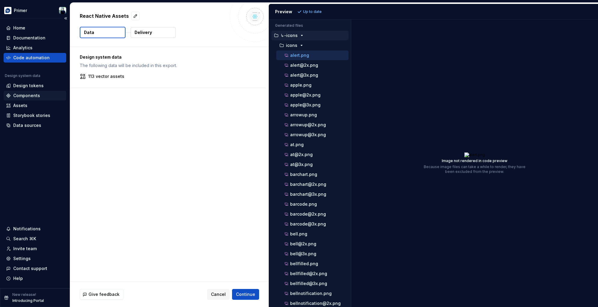
click at [48, 95] on div "Components" at bounding box center [35, 96] width 58 height 6
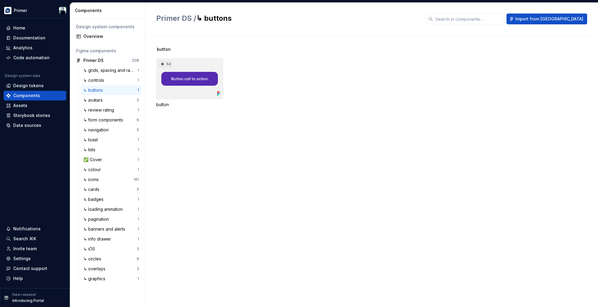
click at [194, 91] on div "54" at bounding box center [189, 78] width 67 height 41
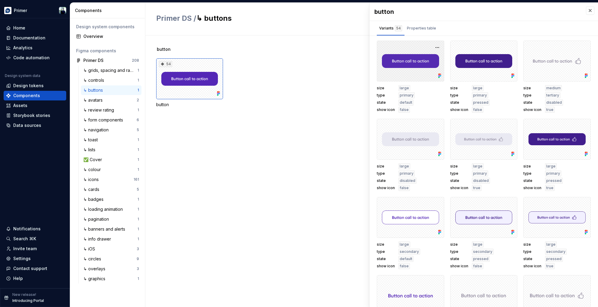
click at [399, 67] on div at bounding box center [410, 61] width 67 height 41
click at [437, 47] on button "button" at bounding box center [437, 47] width 8 height 8
